Goal: Task Accomplishment & Management: Manage account settings

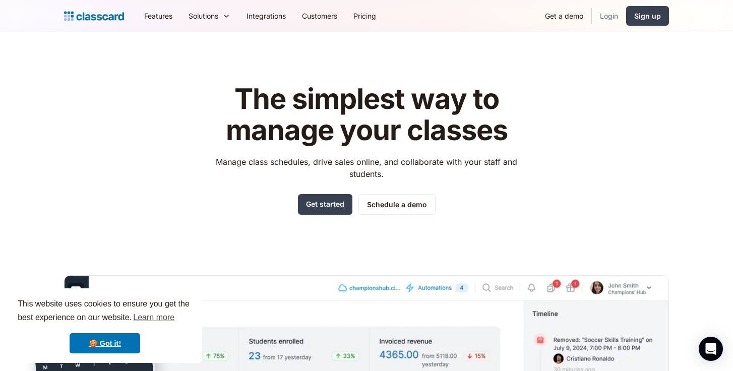
click at [609, 12] on link "Login" at bounding box center [609, 16] width 34 height 23
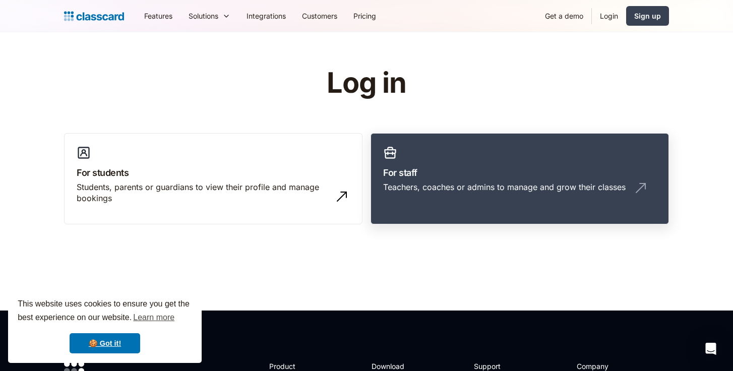
click at [534, 164] on link "For staff Teachers, coaches or admins to manage and grow their classes" at bounding box center [519, 179] width 298 height 92
